Goal: Find specific page/section: Locate a particular part of the current website

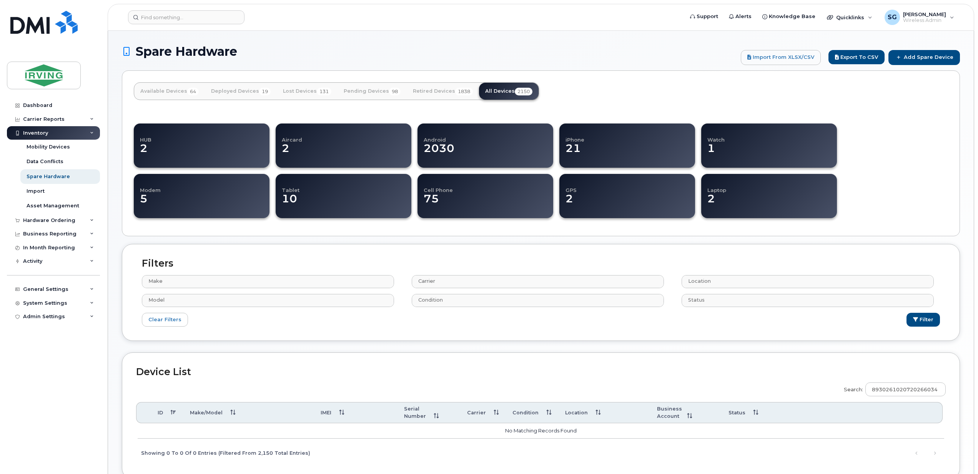
select select
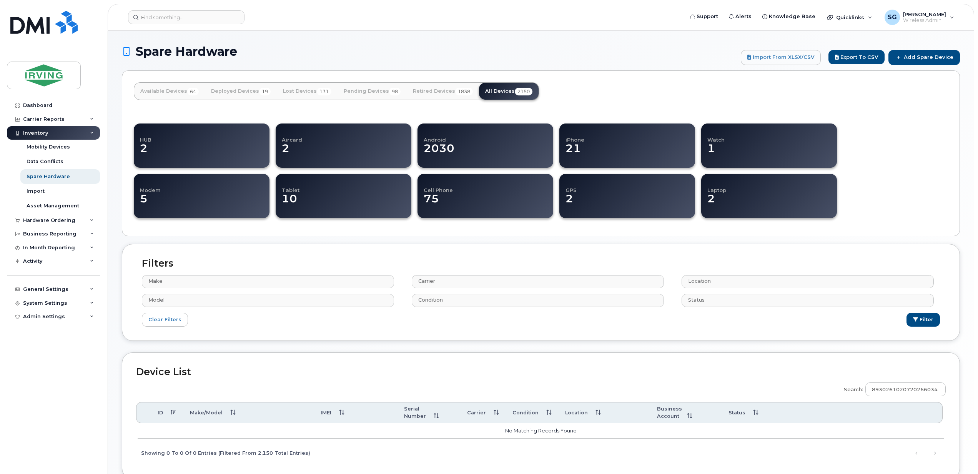
select select
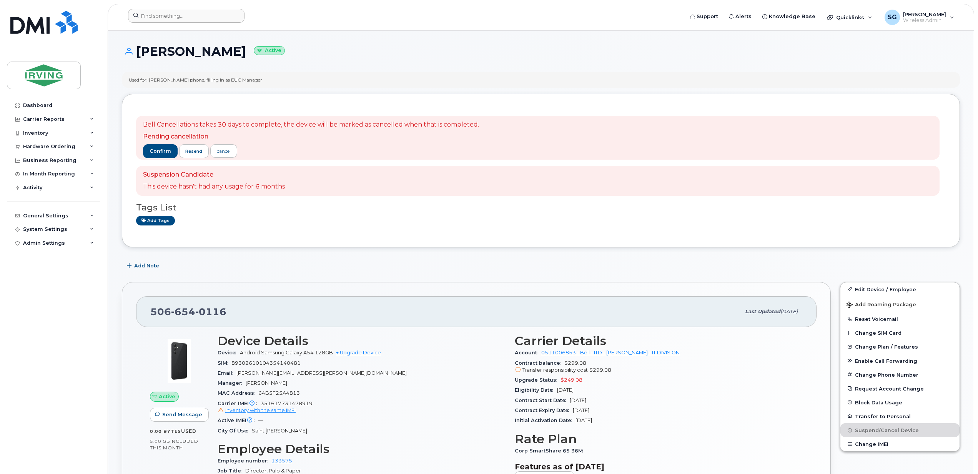
scroll to position [205, 0]
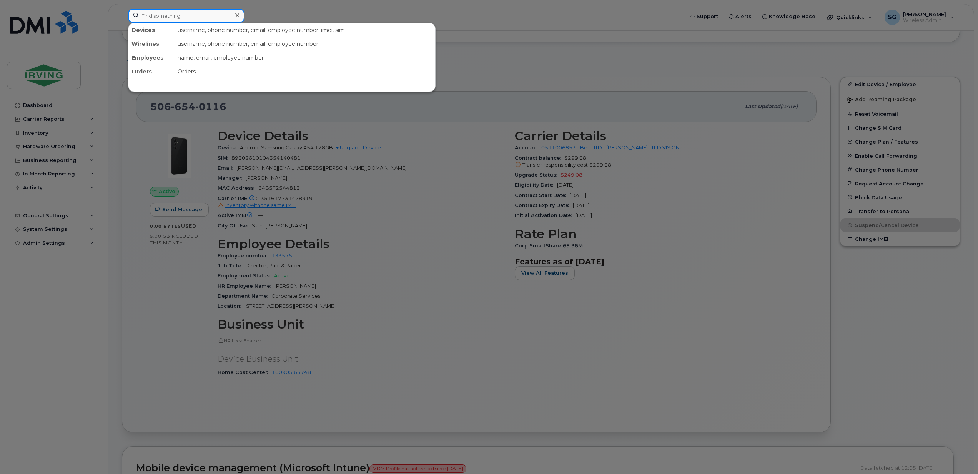
drag, startPoint x: 177, startPoint y: 16, endPoint x: 178, endPoint y: 11, distance: 5.1
click at [177, 16] on input at bounding box center [186, 16] width 117 height 14
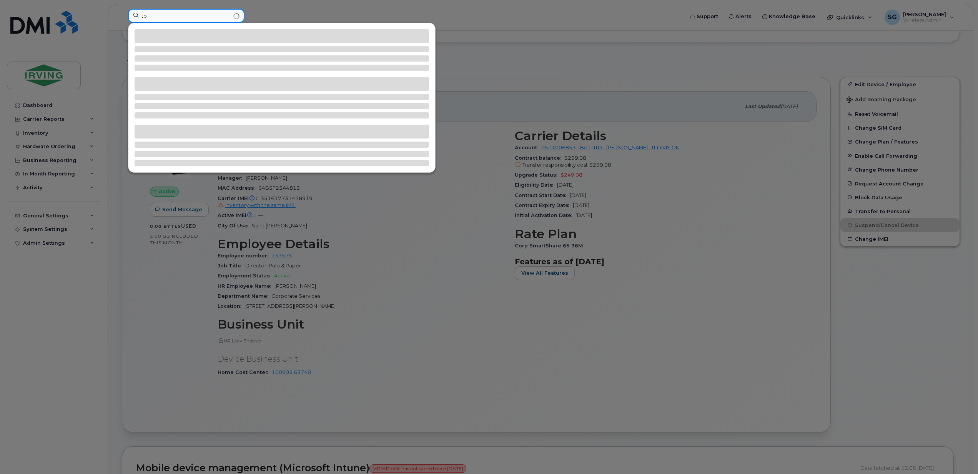
type input "t"
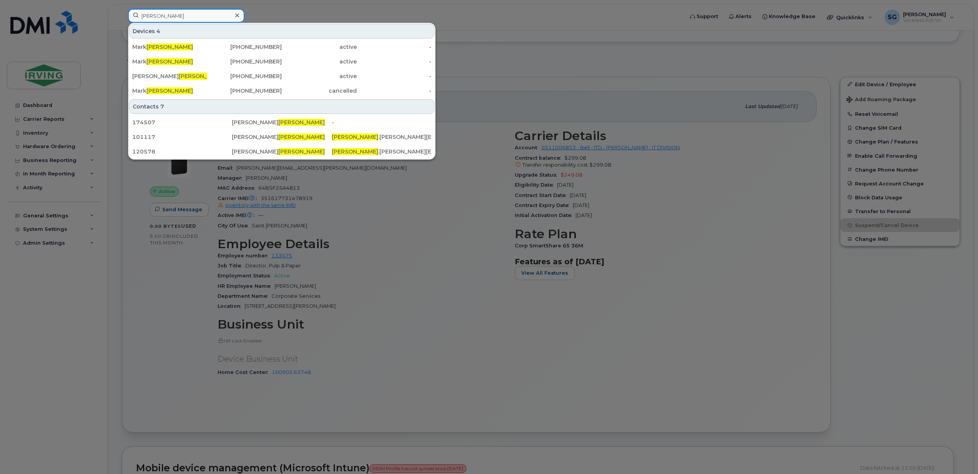
click at [138, 19] on input "ganong" at bounding box center [186, 16] width 117 height 14
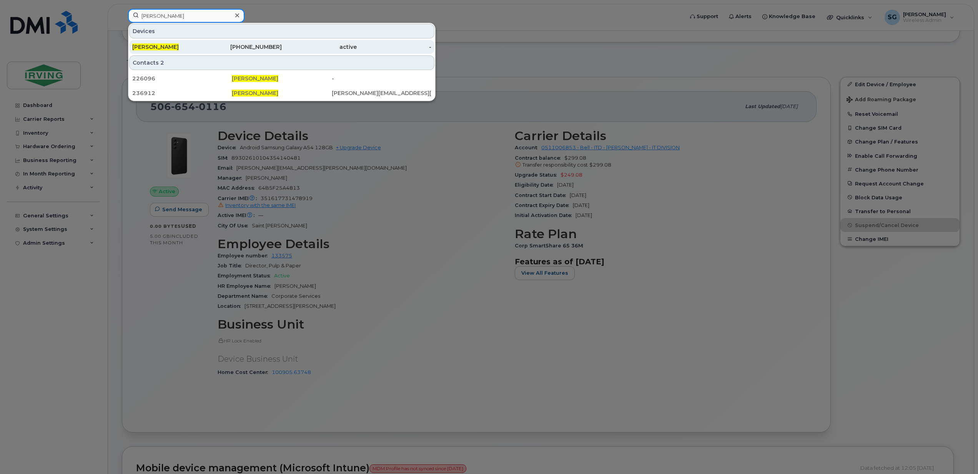
type input "joseph tilley"
click at [173, 45] on div "[PERSON_NAME]" at bounding box center [169, 47] width 75 height 8
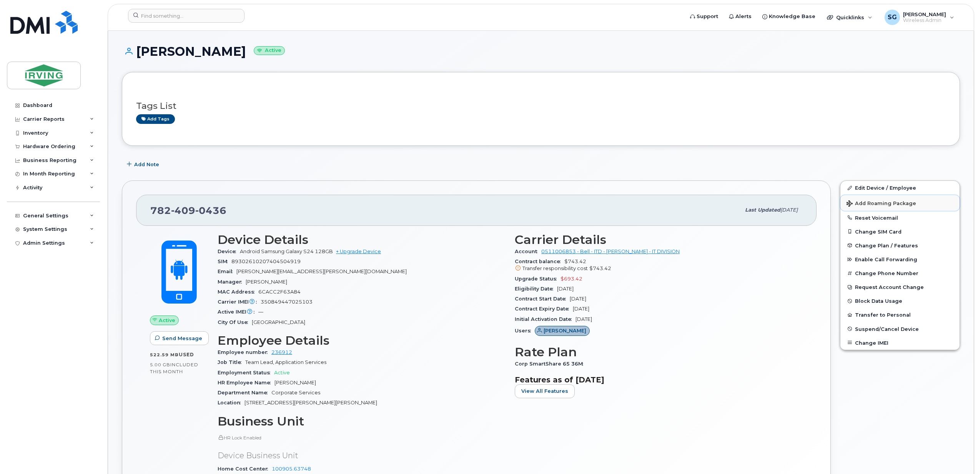
click at [866, 195] on button "Add Roaming Package" at bounding box center [900, 203] width 119 height 16
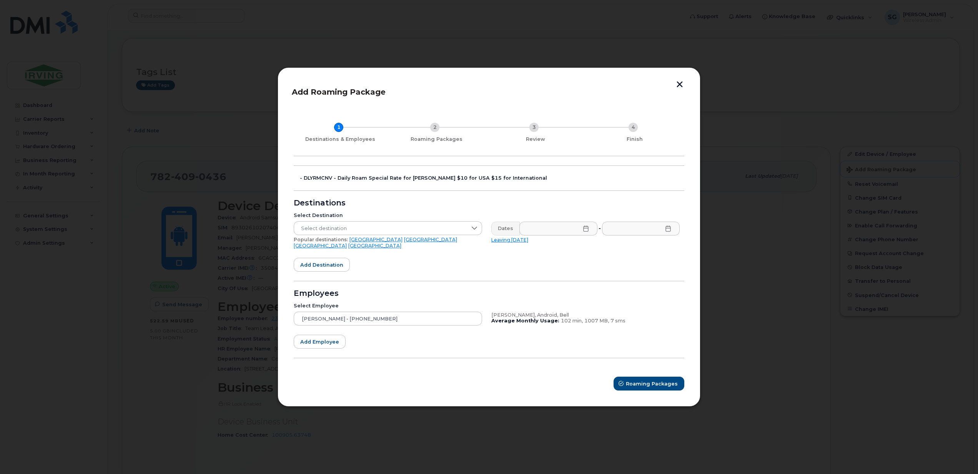
scroll to position [51, 0]
click at [678, 84] on button "button" at bounding box center [680, 85] width 12 height 8
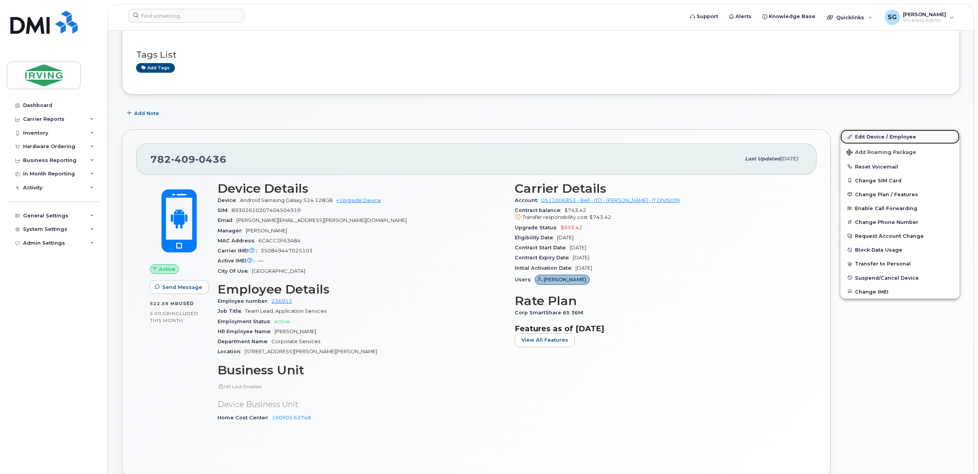
click at [874, 138] on link "Edit Device / Employee" at bounding box center [900, 137] width 119 height 14
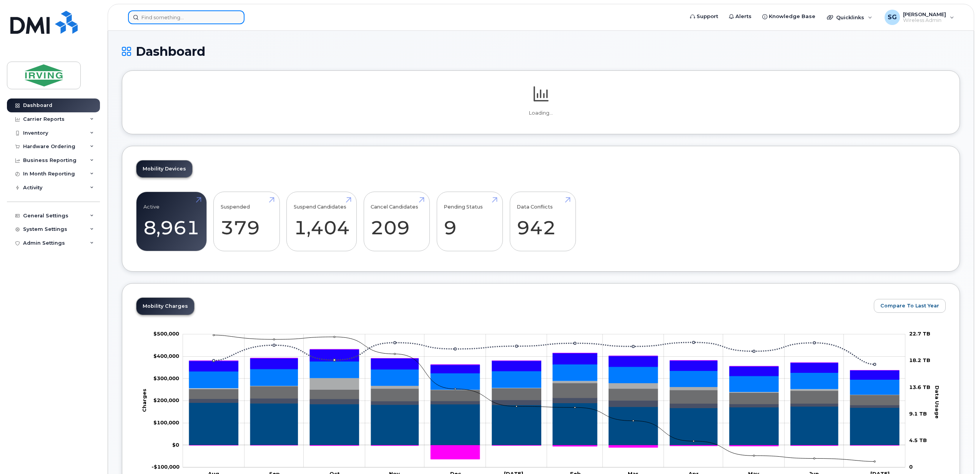
click at [180, 22] on input at bounding box center [186, 17] width 117 height 14
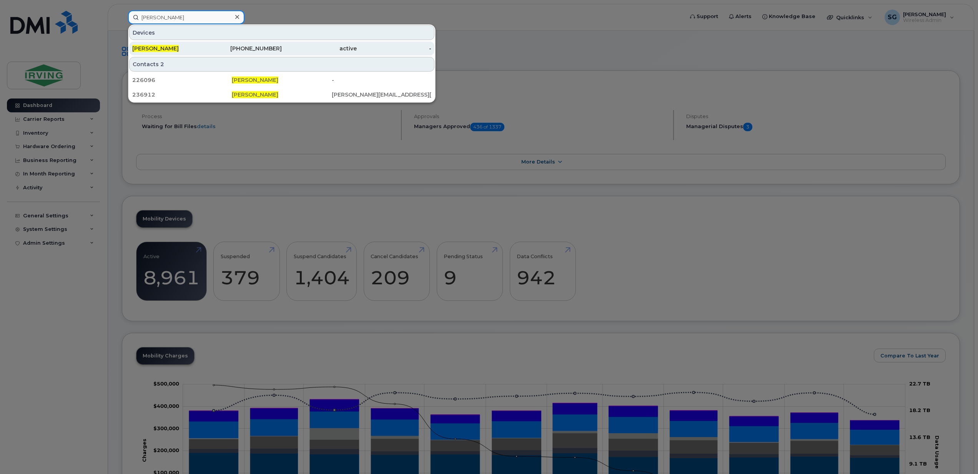
type input "joseph tilley"
click at [161, 52] on span "[PERSON_NAME]" at bounding box center [155, 48] width 47 height 7
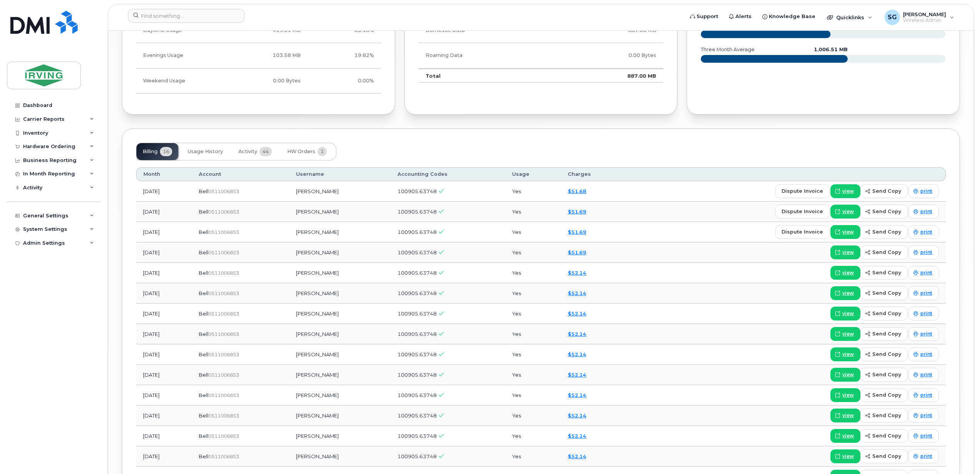
scroll to position [816, 0]
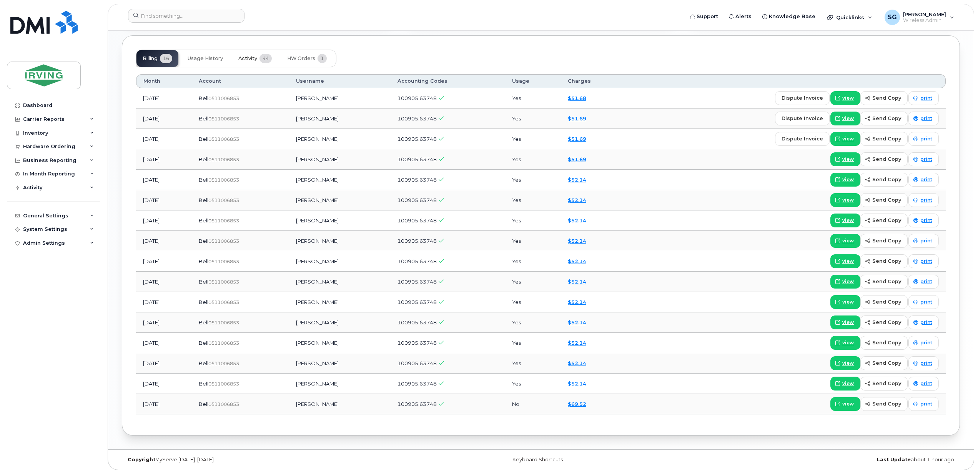
click at [252, 56] on span "Activity" at bounding box center [247, 58] width 19 height 6
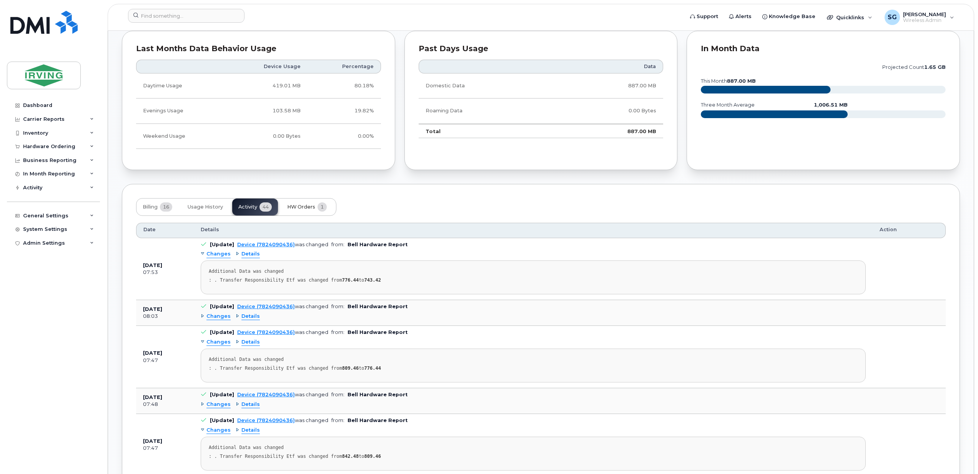
click at [308, 208] on span "HW Orders" at bounding box center [301, 207] width 28 height 6
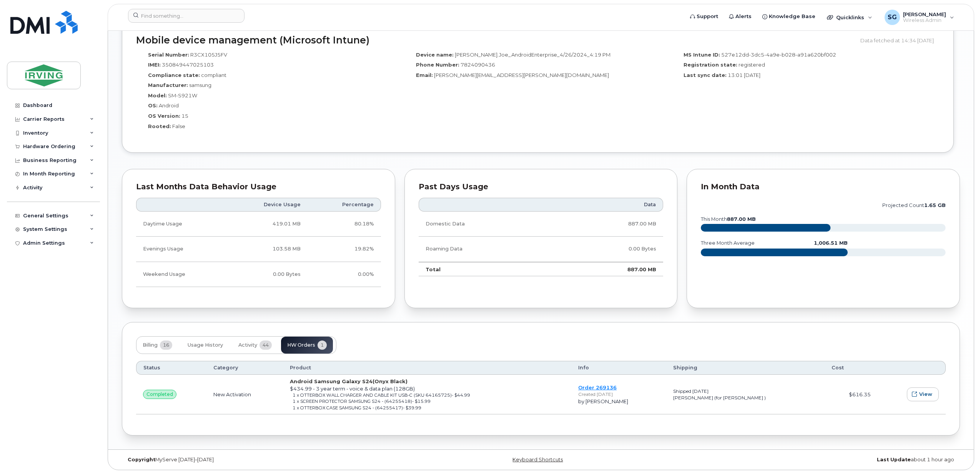
scroll to position [528, 0]
